Goal: Task Accomplishment & Management: Manage account settings

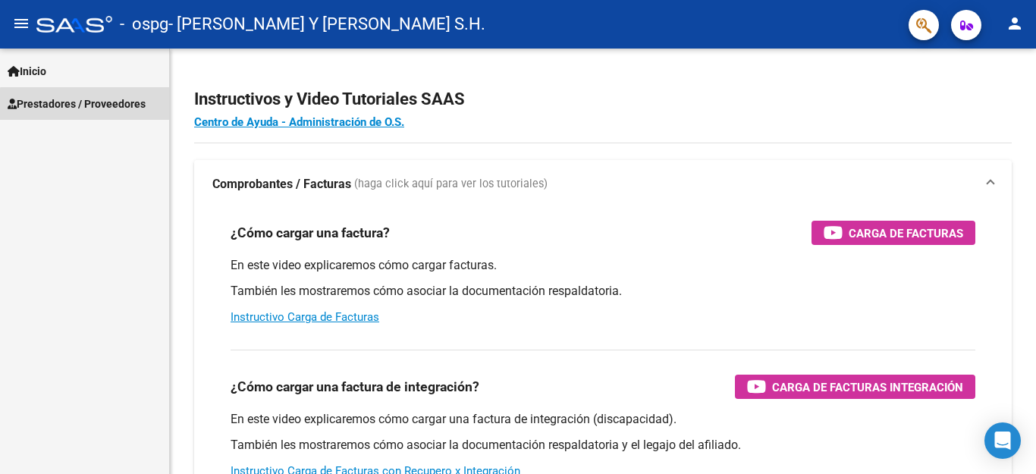
click at [95, 105] on span "Prestadores / Proveedores" at bounding box center [77, 104] width 138 height 17
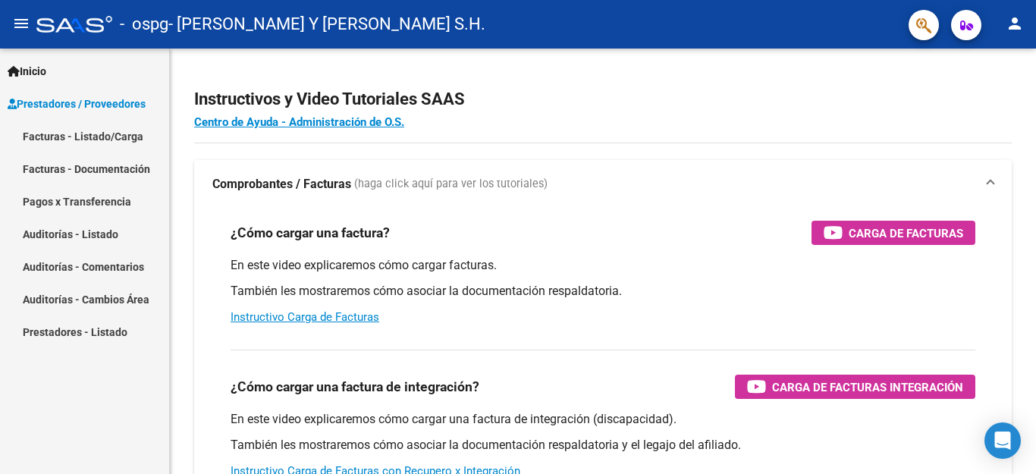
click at [94, 136] on link "Facturas - Listado/Carga" at bounding box center [84, 136] width 169 height 33
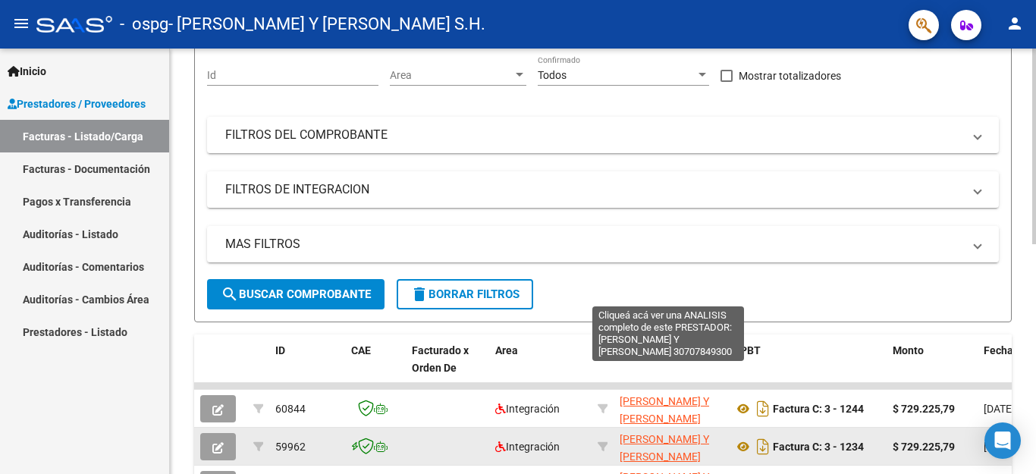
scroll to position [213, 0]
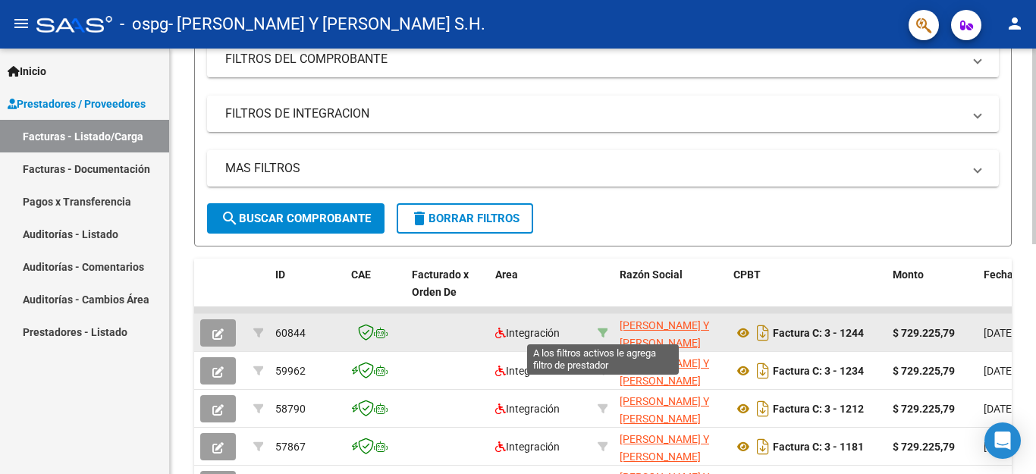
click at [605, 328] on icon at bounding box center [602, 333] width 11 height 11
type input "30707849300"
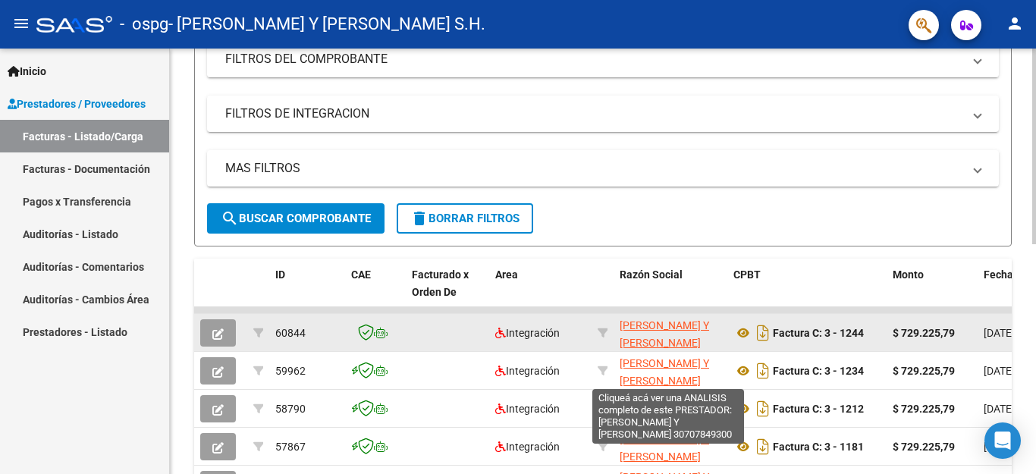
click at [648, 328] on span "[PERSON_NAME] Y [PERSON_NAME]" at bounding box center [663, 334] width 89 height 30
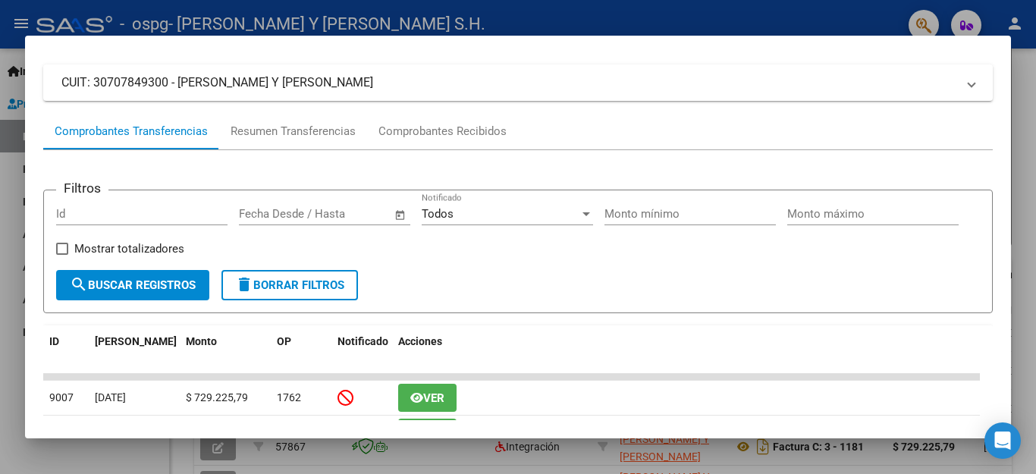
scroll to position [83, 0]
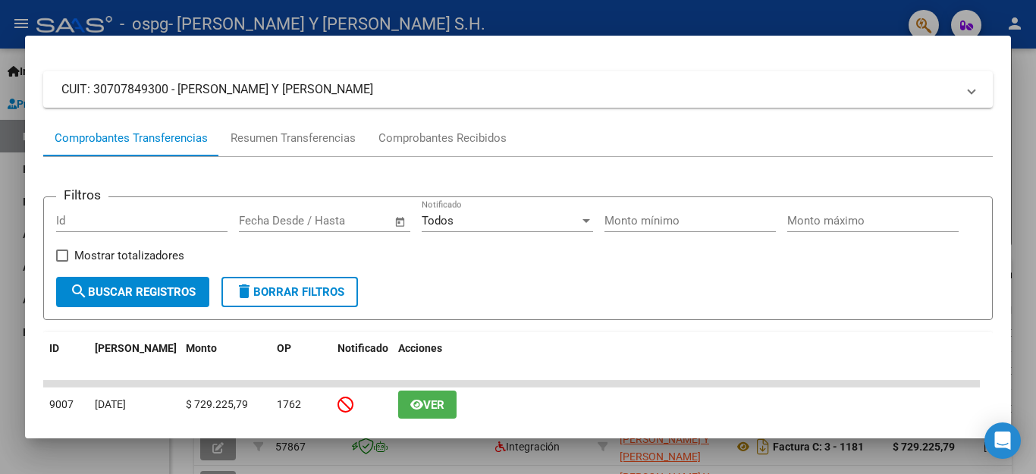
click at [1020, 131] on div at bounding box center [518, 237] width 1036 height 474
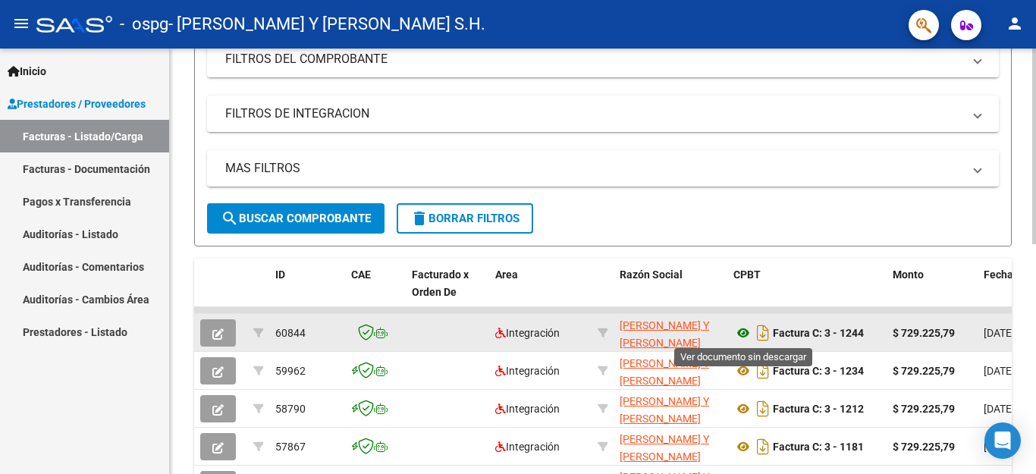
click at [745, 331] on icon at bounding box center [743, 333] width 20 height 18
